Goal: Transaction & Acquisition: Purchase product/service

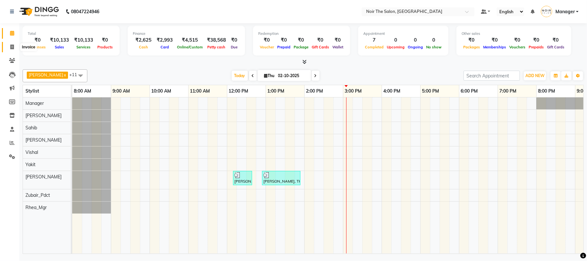
click at [14, 44] on icon at bounding box center [12, 46] width 4 height 5
select select "8026"
select select "service"
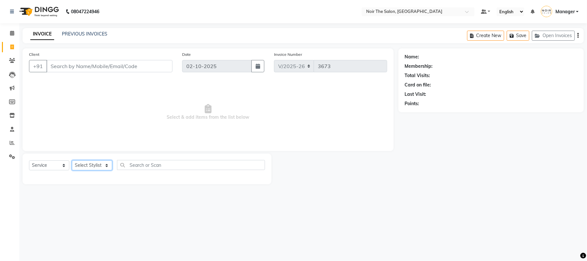
click at [92, 160] on select "Select Stylist" at bounding box center [92, 165] width 40 height 10
click at [92, 164] on select "Select Stylist Aalam Abhishek_Mgr Abhishek_Pdct [PERSON_NAME] Counter_Sales Man…" at bounding box center [92, 165] width 40 height 10
select select "82967"
click at [72, 160] on select "Select Stylist Aalam Abhishek_Mgr Abhishek_Pdct [PERSON_NAME] Counter_Sales Man…" at bounding box center [92, 165] width 40 height 10
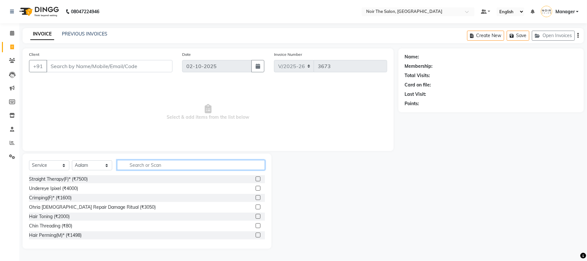
click at [152, 167] on input "text" at bounding box center [191, 165] width 148 height 10
drag, startPoint x: 522, startPoint y: 145, endPoint x: 391, endPoint y: 134, distance: 131.0
click at [522, 145] on div "Name: Membership: Total Visits: Card on file: Last Visit: Points:" at bounding box center [494, 148] width 190 height 200
click at [139, 164] on input "text" at bounding box center [191, 165] width 148 height 10
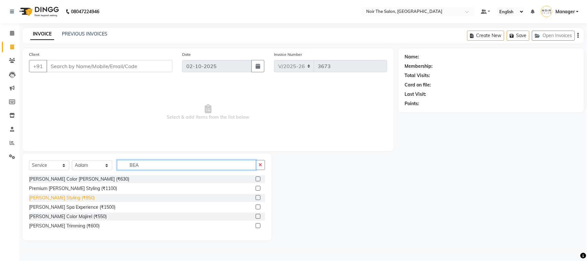
type input "BEA"
click at [44, 198] on div "[PERSON_NAME] Styling (₹850)" at bounding box center [62, 197] width 66 height 7
checkbox input "false"
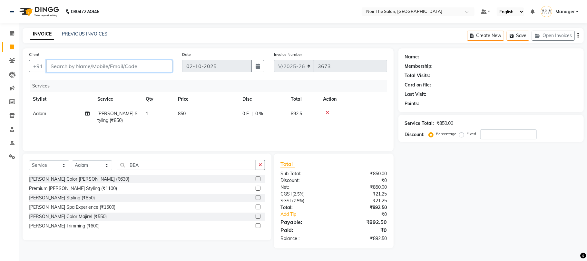
click at [92, 63] on input "Client" at bounding box center [109, 66] width 126 height 12
type input "N"
type input "0"
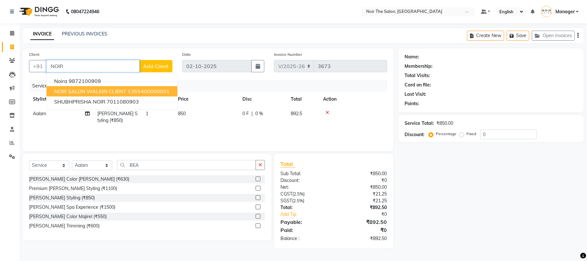
click at [104, 90] on span "NOIR SALON WALKIN CLIENT" at bounding box center [90, 91] width 72 height 6
type input "1355400000001"
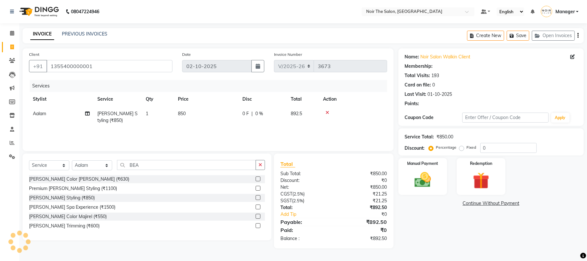
select select "1: Object"
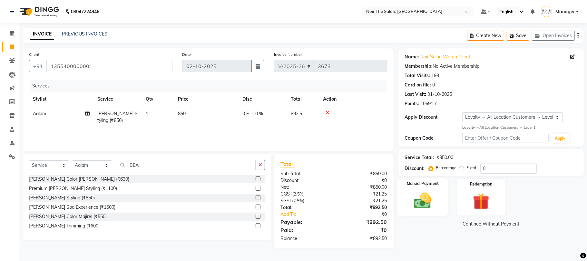
click at [424, 199] on img at bounding box center [423, 201] width 28 height 20
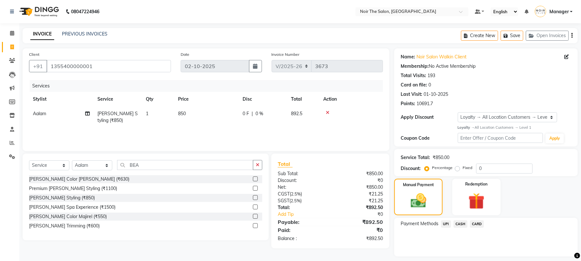
click at [482, 224] on span "CARD" at bounding box center [477, 223] width 14 height 7
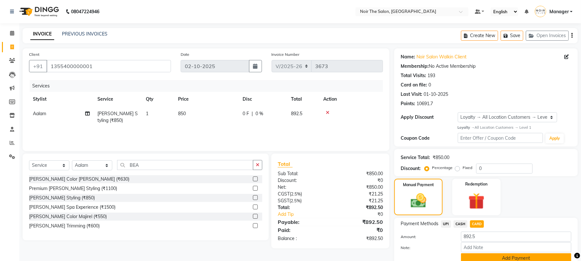
click at [462, 255] on button "Add Payment" at bounding box center [516, 258] width 110 height 10
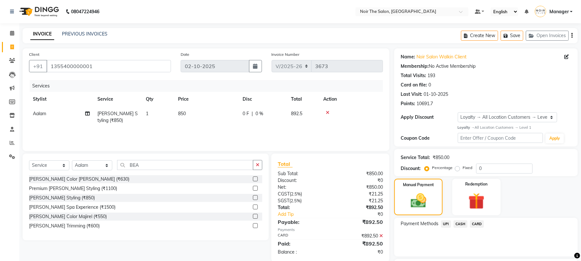
scroll to position [55, 0]
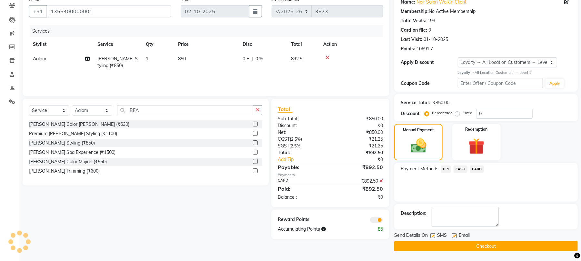
click at [377, 219] on span at bounding box center [376, 220] width 13 height 6
click at [383, 221] on input "checkbox" at bounding box center [383, 221] width 0 height 0
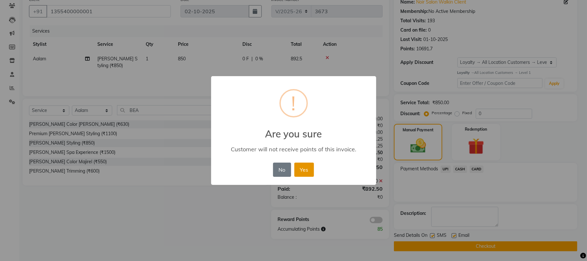
click at [299, 165] on button "Yes" at bounding box center [304, 170] width 20 height 14
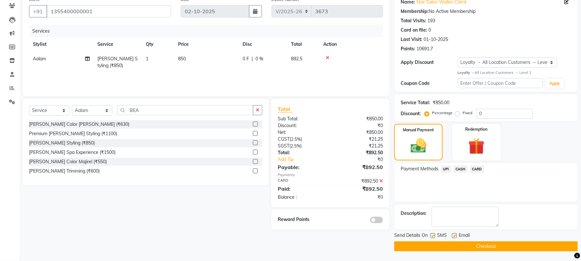
drag, startPoint x: 434, startPoint y: 234, endPoint x: 459, endPoint y: 237, distance: 24.7
click at [434, 235] on label at bounding box center [432, 235] width 5 height 5
click at [434, 235] on input "checkbox" at bounding box center [432, 236] width 4 height 4
checkbox input "false"
click at [453, 234] on label at bounding box center [454, 235] width 5 height 5
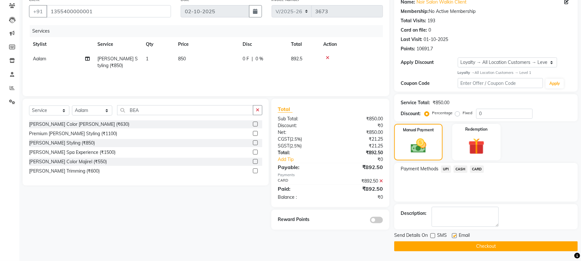
click at [453, 234] on input "checkbox" at bounding box center [454, 236] width 4 height 4
checkbox input "false"
click at [454, 246] on button "Checkout" at bounding box center [485, 246] width 183 height 10
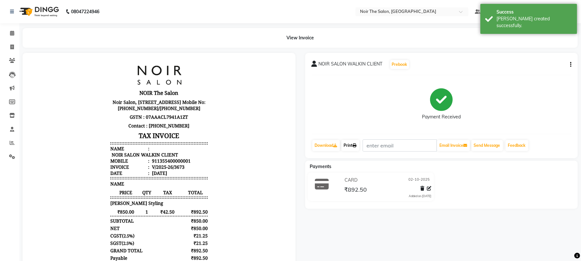
click at [356, 146] on icon at bounding box center [355, 145] width 4 height 4
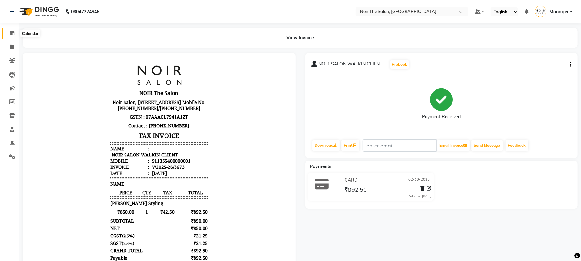
click at [12, 34] on icon at bounding box center [12, 33] width 4 height 5
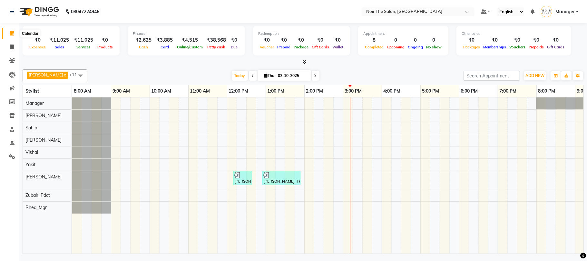
click at [13, 32] on icon at bounding box center [12, 33] width 4 height 5
